Goal: Transaction & Acquisition: Book appointment/travel/reservation

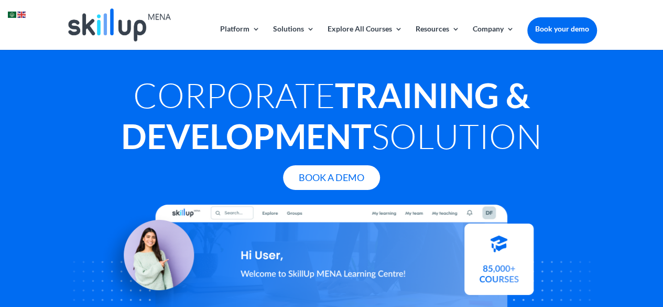
click at [10, 14] on img at bounding box center [12, 15] width 8 height 6
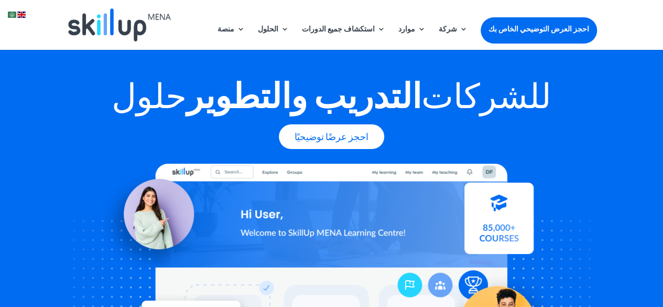
click at [23, 11] on link at bounding box center [21, 14] width 9 height 12
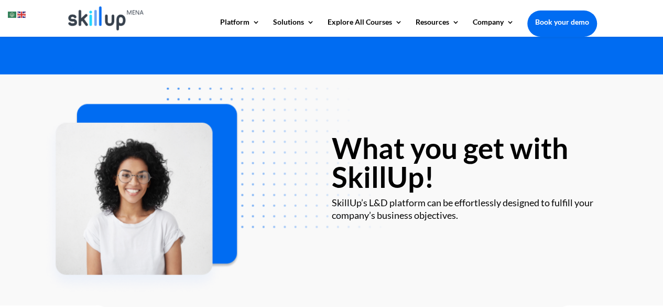
scroll to position [1679, 0]
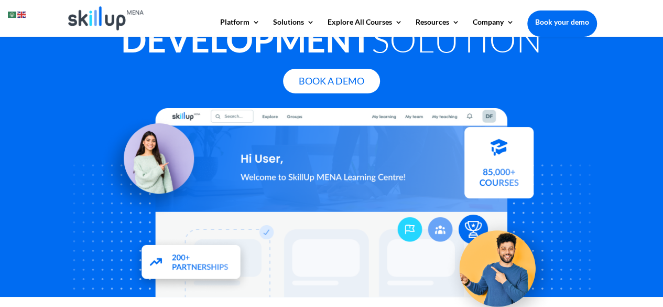
scroll to position [26, 0]
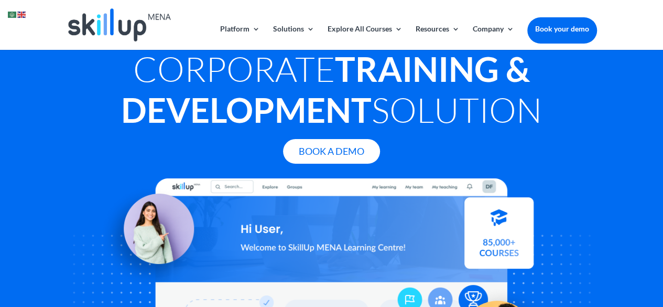
click at [559, 34] on link "Book your demo" at bounding box center [562, 28] width 70 height 23
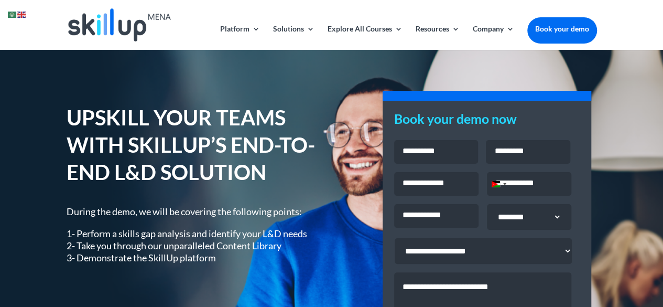
click at [0, 96] on div "UPSKILL YOUR TEAMS WITH SKILLUP’S END-TO-END L&D SOLUTION During the demo, we w…" at bounding box center [331, 271] width 663 height 443
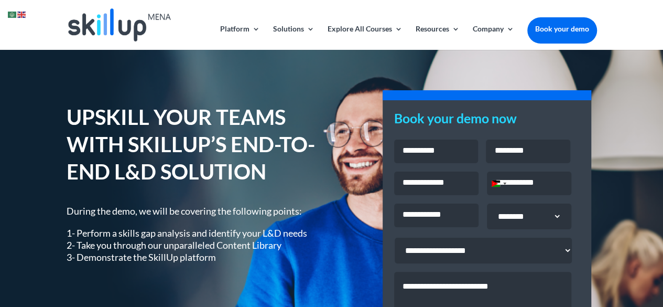
click at [156, 17] on img at bounding box center [119, 24] width 103 height 33
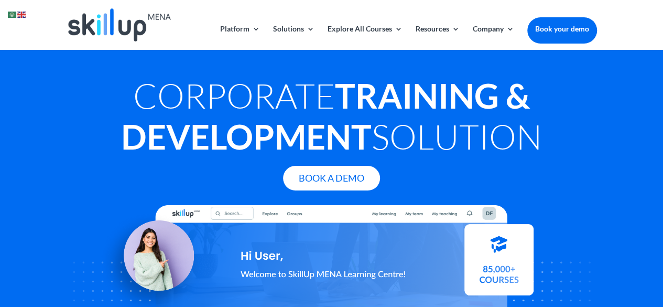
click at [276, 88] on h1 "Corporate Training & Development Solution" at bounding box center [332, 118] width 530 height 87
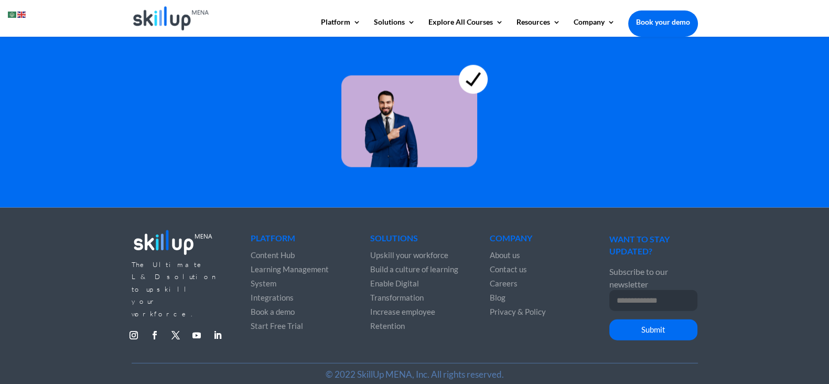
scroll to position [2932, 0]
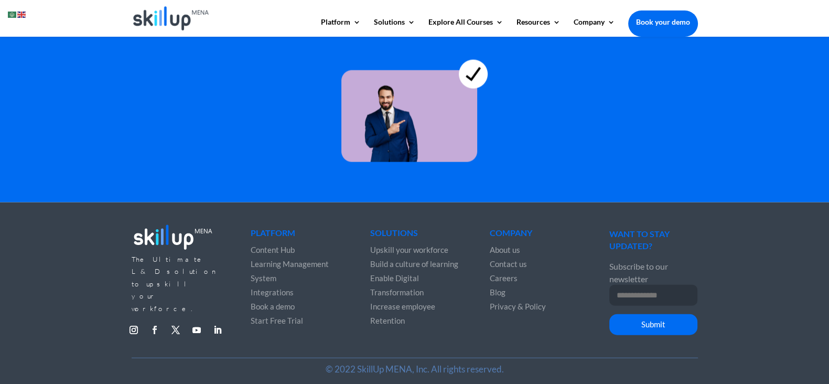
click at [157, 306] on link "Follow" at bounding box center [154, 329] width 17 height 17
click at [217, 306] on link "Follow" at bounding box center [217, 329] width 17 height 17
